Goal: Use online tool/utility: Utilize a website feature to perform a specific function

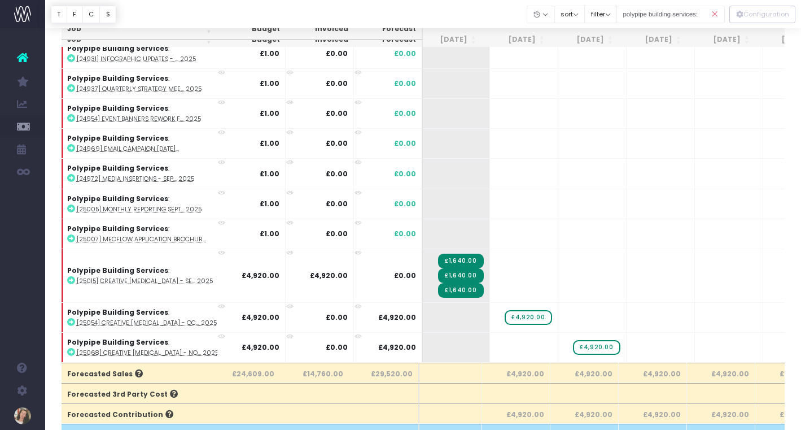
scroll to position [0, 146]
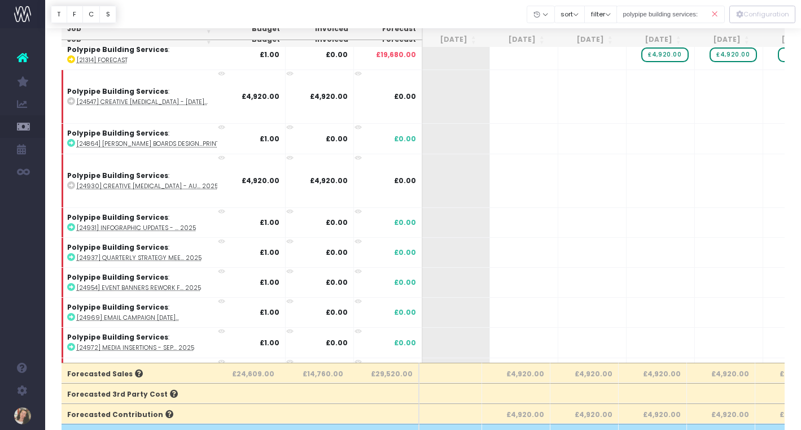
click at [715, 11] on icon at bounding box center [715, 14] width 20 height 23
click at [717, 14] on icon at bounding box center [715, 14] width 20 height 23
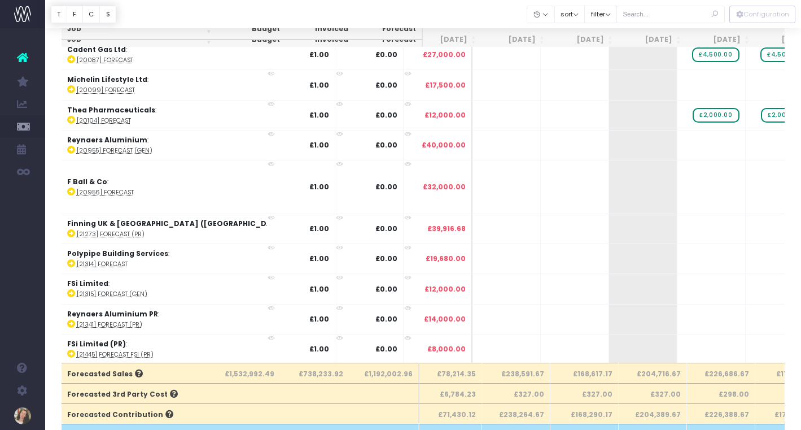
click at [716, 13] on icon at bounding box center [715, 14] width 20 height 23
click at [679, 14] on input "text" at bounding box center [671, 15] width 108 height 18
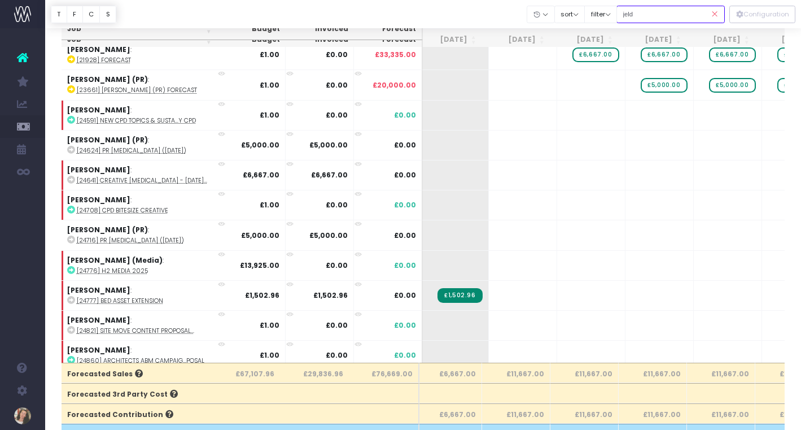
type input "jeld-wen:"
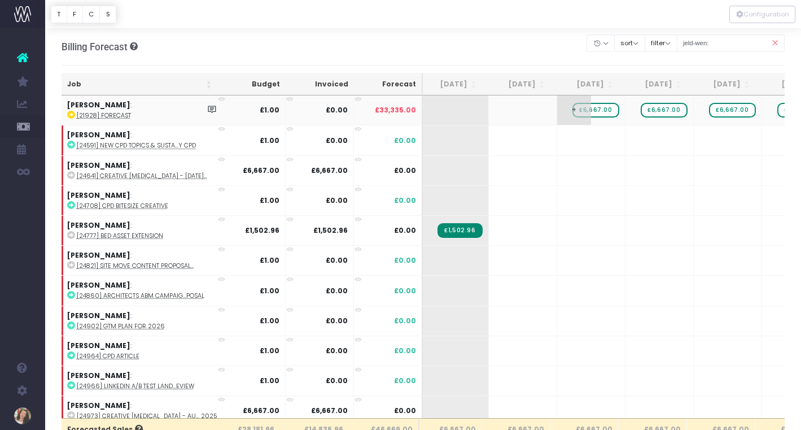
click at [592, 112] on span "£6,667.00" at bounding box center [596, 110] width 46 height 15
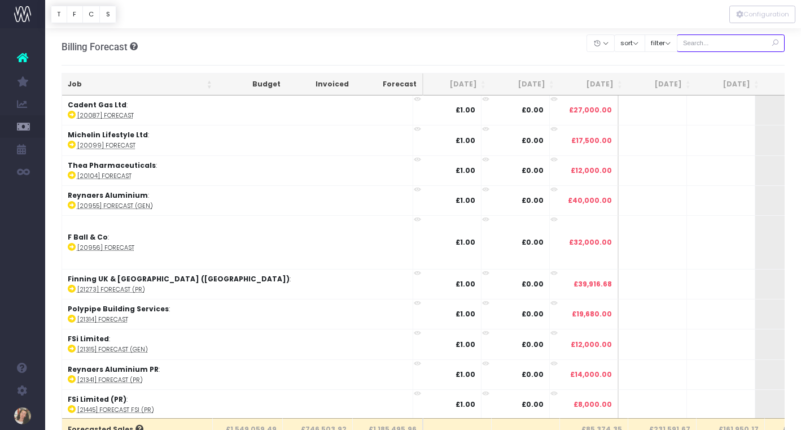
click at [735, 39] on input "text" at bounding box center [731, 43] width 108 height 18
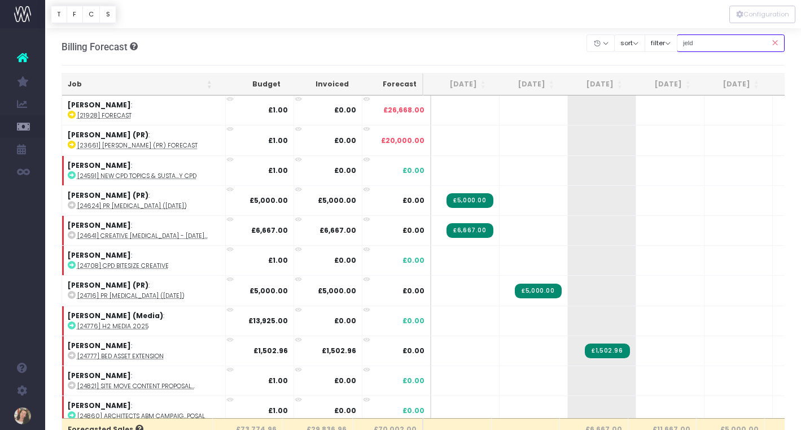
type input "jeld-wen:"
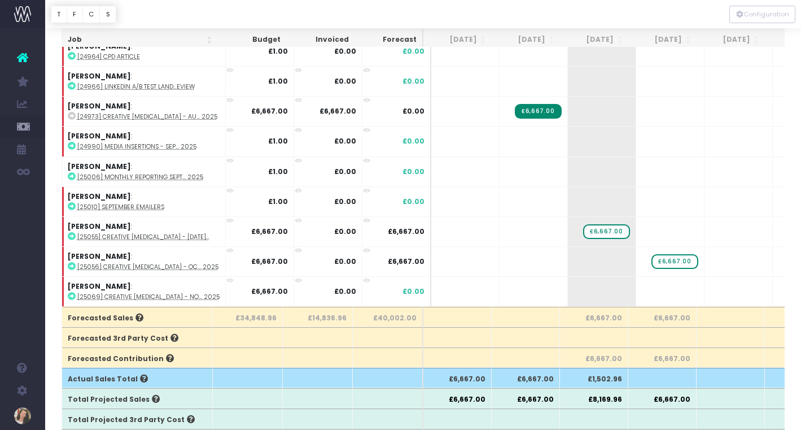
scroll to position [112, 0]
click at [722, 290] on span "+" at bounding box center [722, 290] width 34 height 29
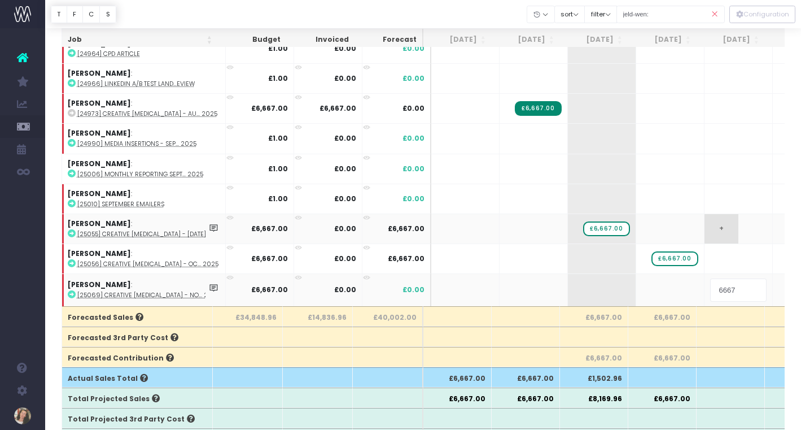
click at [729, 240] on body "Oh my... this is bad. wayahead wasn't able to load this page. Please contact su…" at bounding box center [400, 103] width 801 height 430
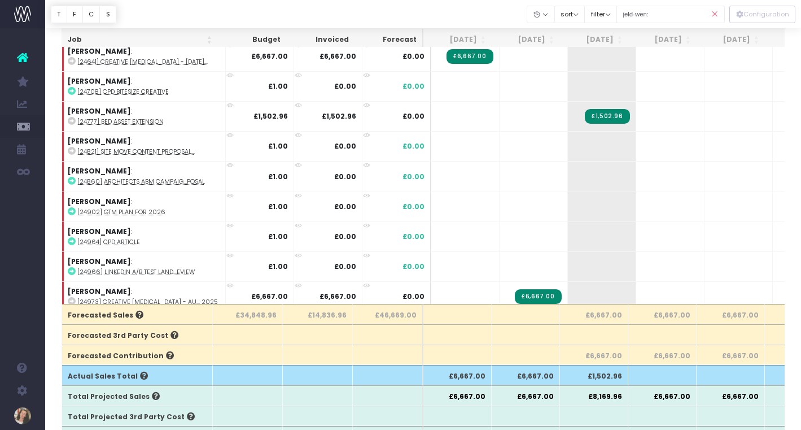
scroll to position [0, 0]
